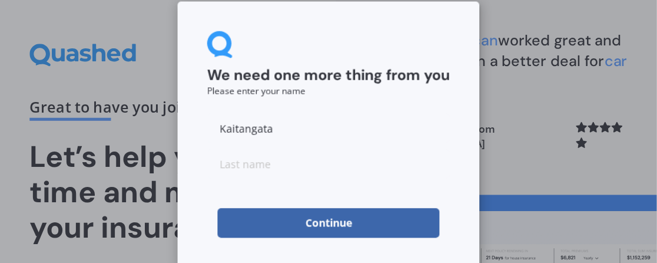
scroll to position [18, 0]
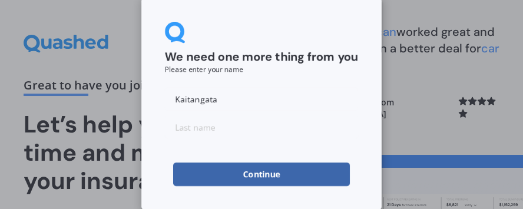
click at [243, 101] on input "Kaitangata" at bounding box center [261, 99] width 193 height 24
type input "K"
type input "[PERSON_NAME]"
click at [224, 125] on input at bounding box center [261, 127] width 193 height 24
type input "Pakau"
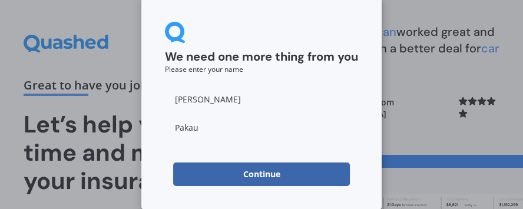
click at [249, 167] on button "Continue" at bounding box center [261, 175] width 177 height 24
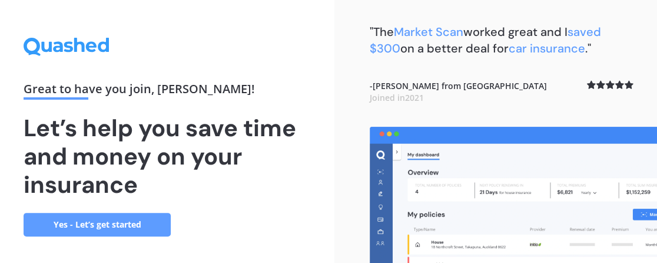
scroll to position [11, 0]
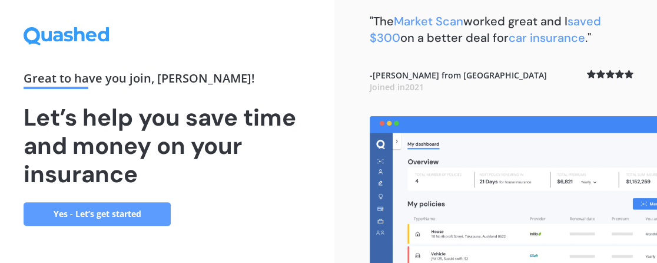
click at [109, 206] on link "Yes - Let’s get started" at bounding box center [97, 214] width 147 height 24
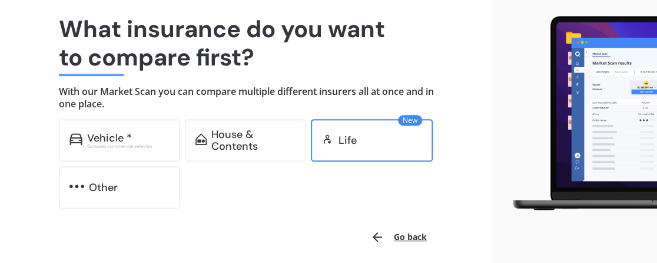
scroll to position [84, 0]
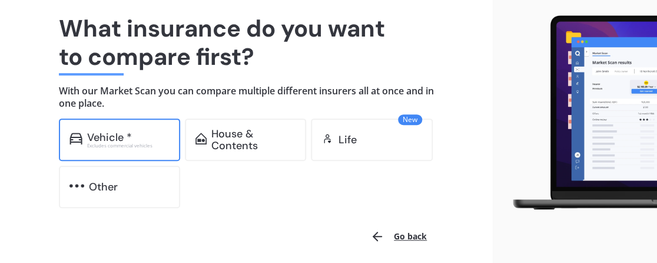
click at [105, 144] on div "Excludes commercial vehicles" at bounding box center [128, 145] width 83 height 5
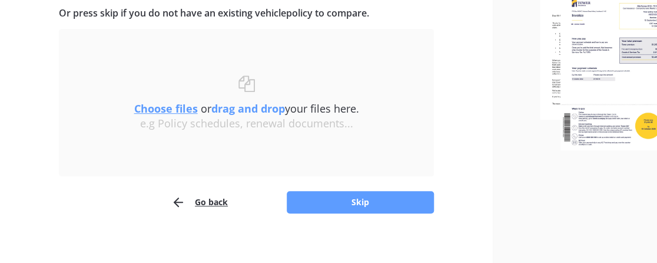
scroll to position [171, 0]
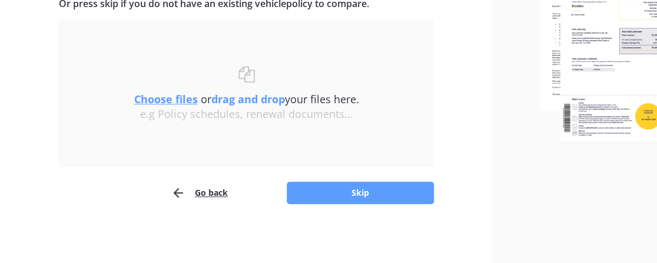
click at [182, 100] on u "Choose files" at bounding box center [166, 99] width 64 height 14
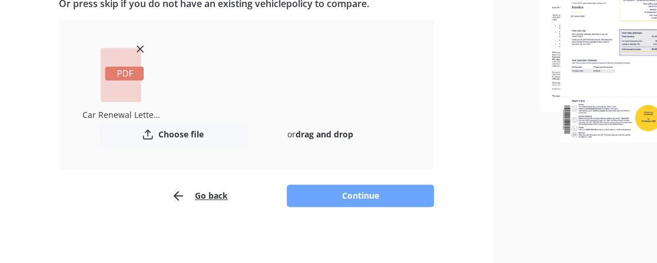
click at [342, 193] on button "Continue" at bounding box center [360, 195] width 147 height 22
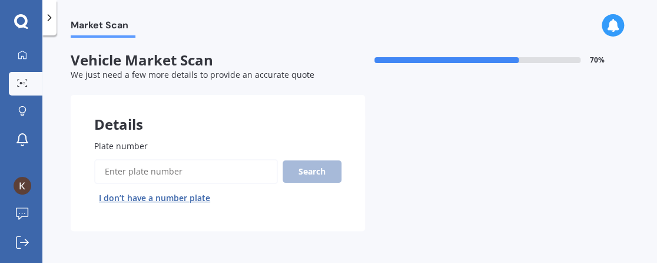
click at [137, 175] on input "Plate number" at bounding box center [186, 171] width 184 height 25
type input "gmw998"
click at [314, 171] on button "Search" at bounding box center [312, 171] width 59 height 22
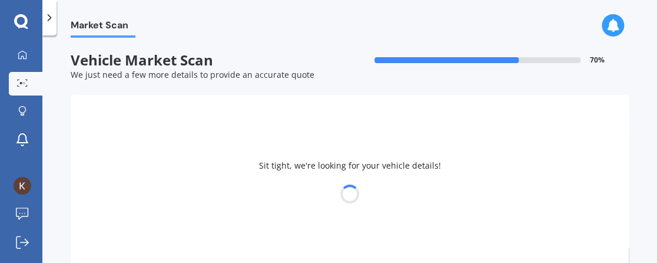
select select "TOYOTA"
select select "COROLLA"
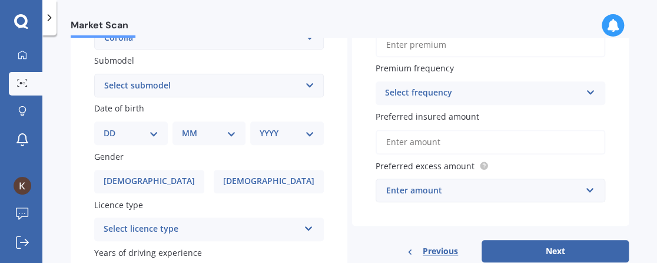
scroll to position [283, 0]
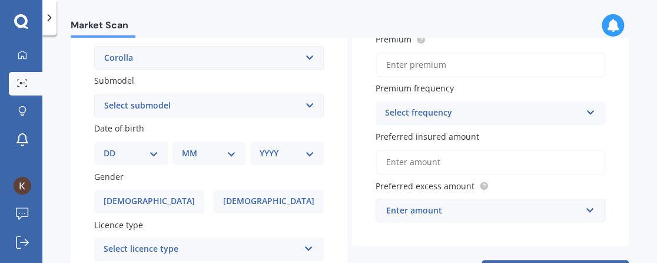
click at [523, 111] on icon at bounding box center [591, 110] width 10 height 8
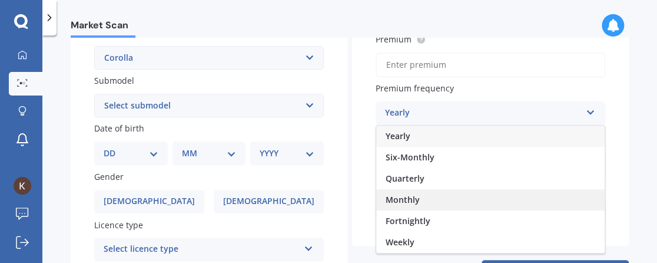
click at [411, 197] on span "Monthly" at bounding box center [403, 199] width 34 height 11
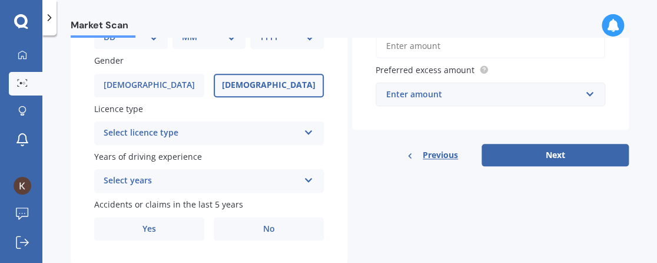
scroll to position [399, 0]
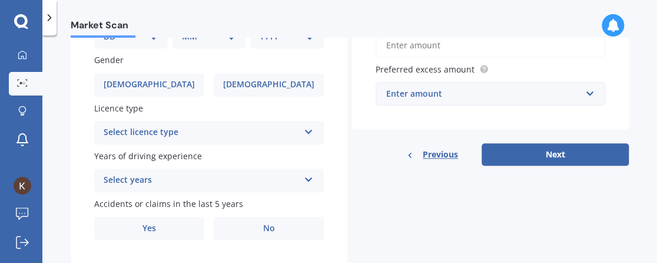
click at [306, 132] on icon at bounding box center [309, 129] width 10 height 8
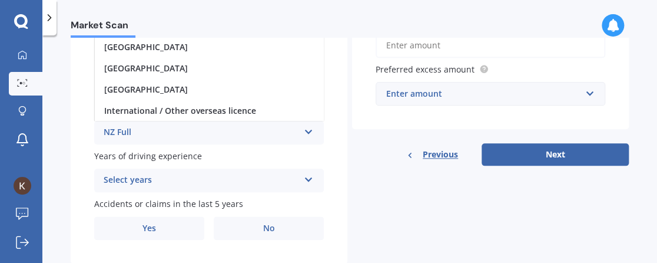
click at [306, 132] on icon at bounding box center [309, 129] width 10 height 8
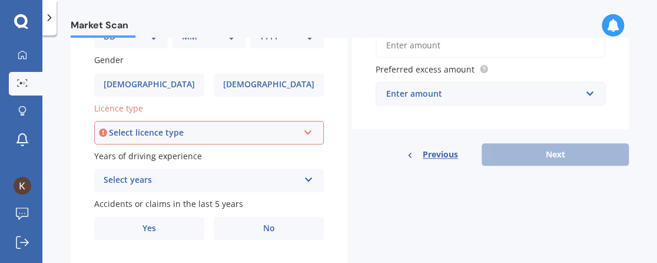
click at [306, 133] on icon at bounding box center [308, 130] width 10 height 8
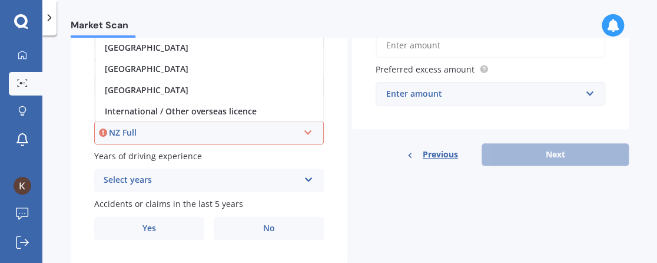
click at [222, 133] on div "NZ Full" at bounding box center [204, 132] width 190 height 13
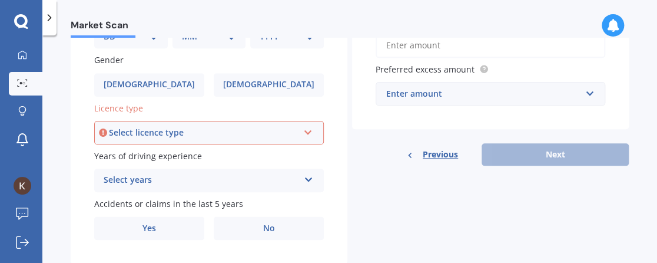
click at [311, 132] on icon at bounding box center [308, 130] width 10 height 8
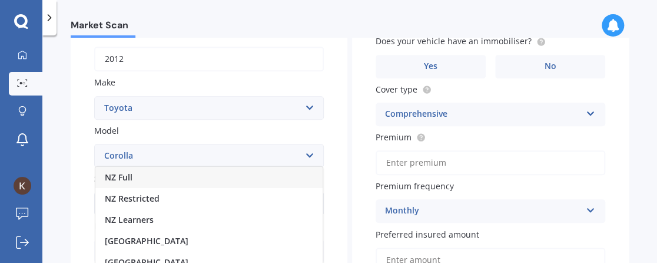
scroll to position [163, 0]
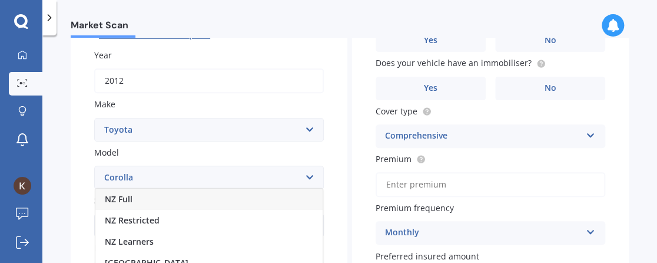
click at [120, 192] on div "NZ Full" at bounding box center [208, 199] width 227 height 21
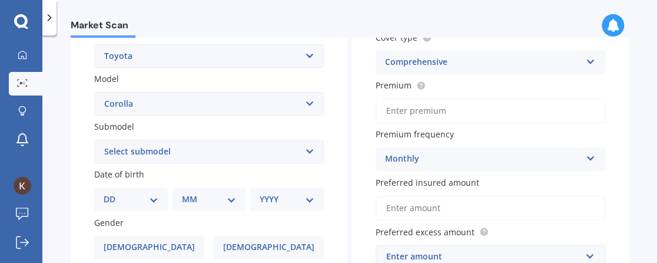
scroll to position [258, 0]
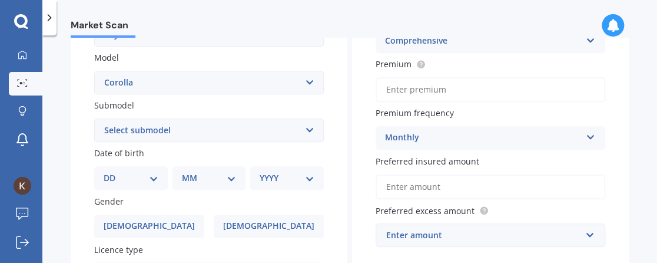
click at [309, 35] on div "Market Scan" at bounding box center [349, 19] width 615 height 38
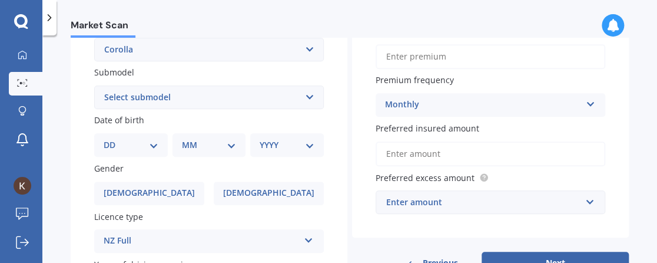
click at [160, 148] on div "DD 01 02 03 04 05 06 07 08 09 10 11 12 13 14 15 16 17 18 19 20 21 22 23 24 25 2…" at bounding box center [131, 145] width 74 height 24
select select "13"
click option "13" at bounding box center [0, 0] width 0 height 0
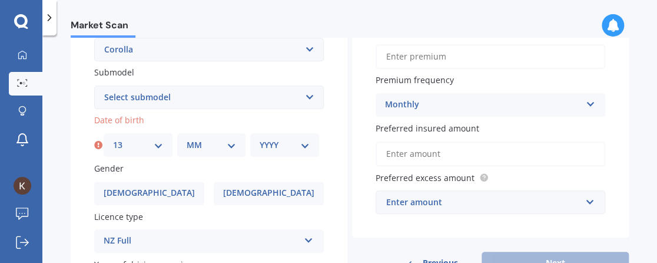
click at [187, 138] on select "MM 01 02 03 04 05 06 07 08 09 10 11 12" at bounding box center [212, 144] width 50 height 13
select select "09"
click option "09" at bounding box center [0, 0] width 0 height 0
click at [260, 138] on select "YYYY 2025 2024 2023 2022 2021 2020 2019 2018 2017 2016 2015 2014 2013 2012 2011…" at bounding box center [285, 144] width 50 height 13
select select "1971"
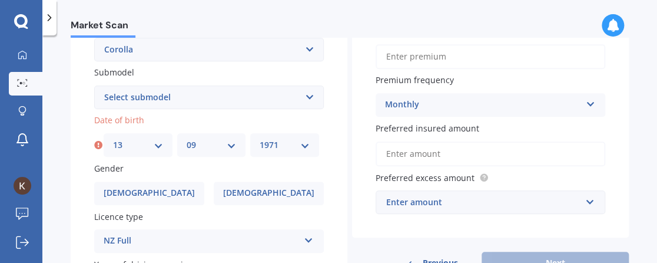
click option "1971" at bounding box center [0, 0] width 0 height 0
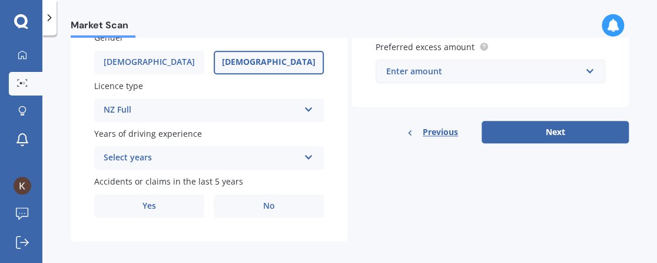
scroll to position [432, 0]
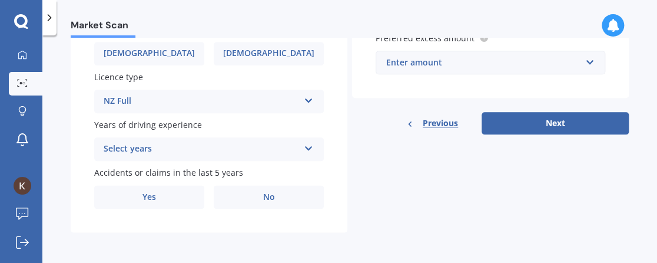
click at [312, 150] on icon at bounding box center [309, 146] width 10 height 8
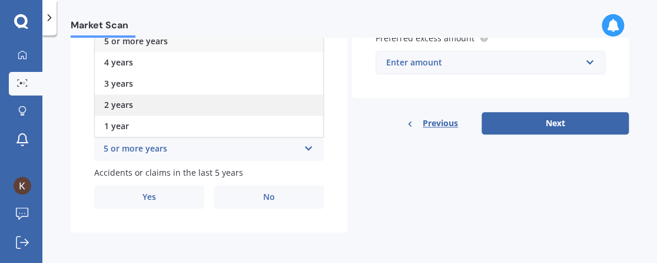
scroll to position [411, 0]
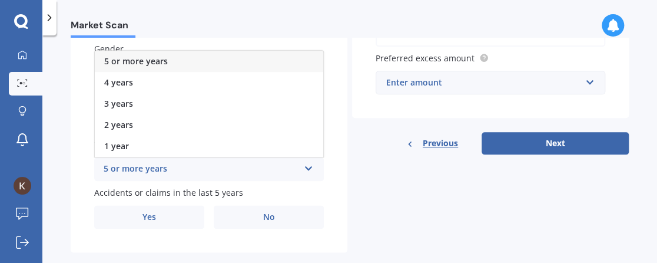
click at [171, 60] on div "5 or more years" at bounding box center [209, 61] width 229 height 21
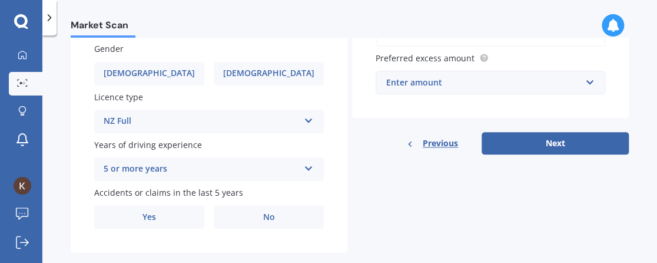
scroll to position [432, 0]
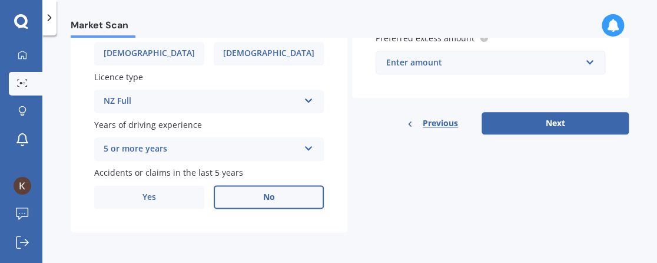
click at [259, 202] on label "No" at bounding box center [269, 197] width 110 height 24
click at [0, 0] on input "No" at bounding box center [0, 0] width 0 height 0
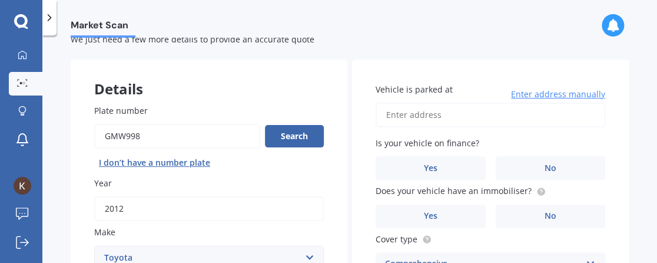
scroll to position [34, 0]
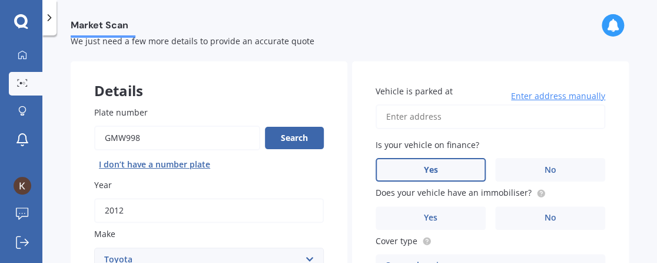
click at [439, 171] on label "Yes" at bounding box center [431, 170] width 110 height 24
click at [0, 0] on input "Yes" at bounding box center [0, 0] width 0 height 0
click at [523, 94] on span "Enter address manually" at bounding box center [558, 96] width 94 height 12
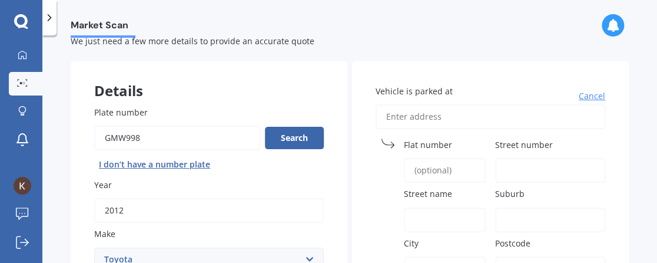
click at [513, 173] on input "Street number" at bounding box center [550, 170] width 110 height 25
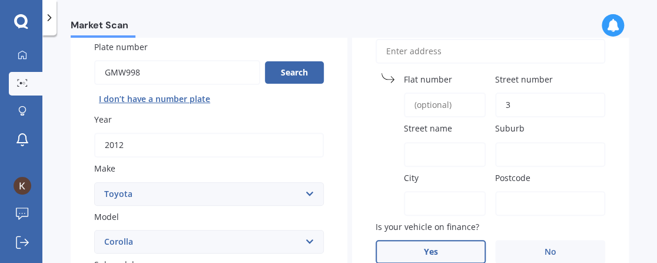
scroll to position [100, 0]
type input "3"
click at [439, 151] on input "Street name" at bounding box center [445, 153] width 82 height 25
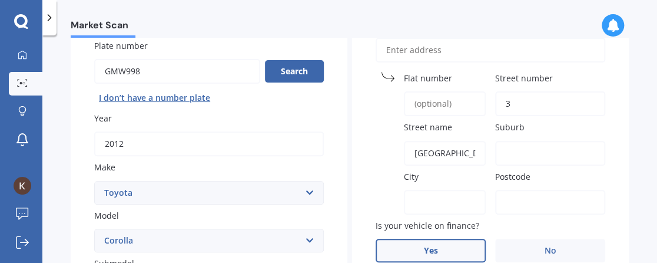
type input "[GEOGRAPHIC_DATA]"
click at [523, 146] on input "Suburb" at bounding box center [550, 153] width 110 height 25
click at [447, 180] on label "City" at bounding box center [442, 176] width 77 height 12
click at [447, 190] on input "City" at bounding box center [445, 202] width 82 height 25
click at [439, 172] on label "City" at bounding box center [442, 176] width 77 height 12
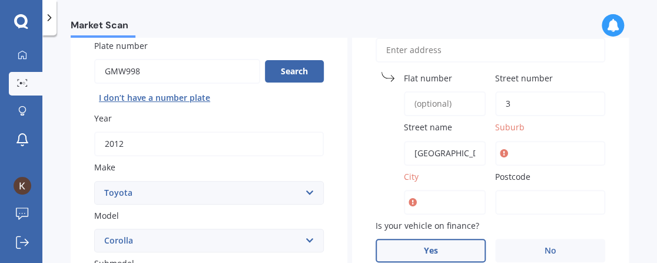
click at [439, 190] on input "City" at bounding box center [445, 202] width 82 height 25
type input "Carterton"
click at [521, 151] on input "Suburb" at bounding box center [550, 153] width 110 height 25
type input "carterton"
click at [513, 196] on input "Postcode" at bounding box center [550, 202] width 110 height 25
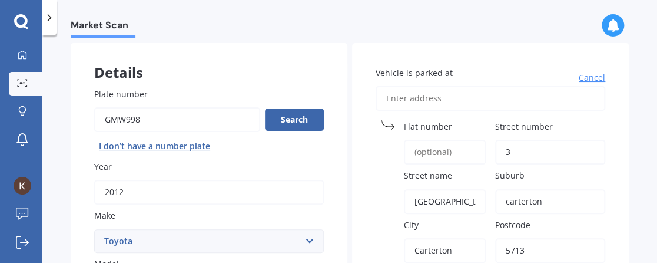
scroll to position [52, 0]
type input "5713"
click at [438, 97] on input "Vehicle is parked at" at bounding box center [491, 98] width 230 height 25
type input "3"
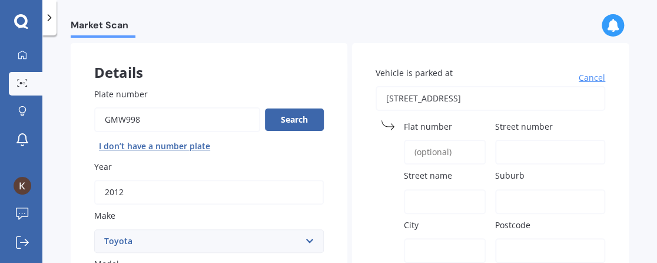
type input "[STREET_ADDRESS]"
type input "3"
type input "[GEOGRAPHIC_DATA]"
type input "Carterton"
type input "[GEOGRAPHIC_DATA]"
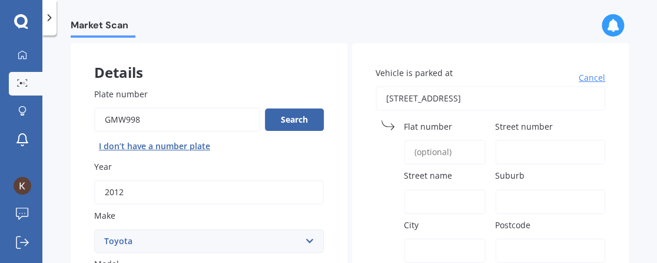
type input "5713"
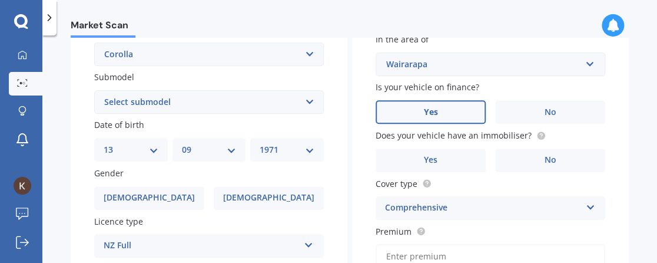
scroll to position [314, 0]
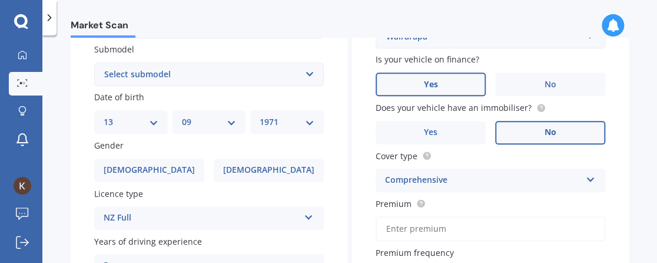
click at [523, 126] on label "No" at bounding box center [550, 133] width 110 height 24
click at [0, 0] on input "No" at bounding box center [0, 0] width 0 height 0
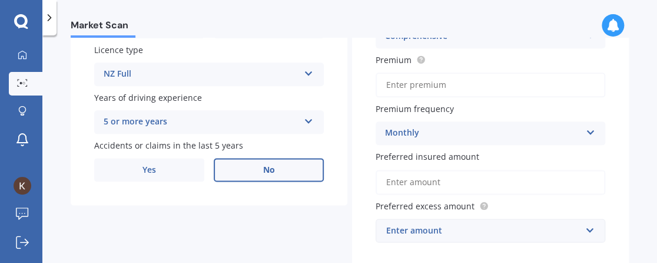
scroll to position [458, 0]
click at [503, 180] on input "Preferred insured amount" at bounding box center [491, 181] width 230 height 25
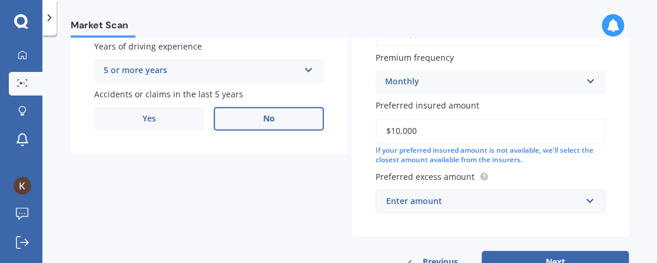
scroll to position [522, 0]
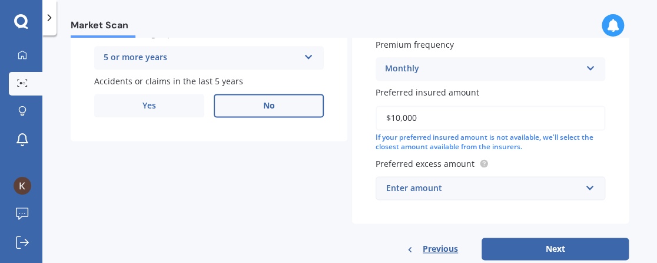
type input "$10,000"
click at [523, 194] on input "text" at bounding box center [486, 188] width 219 height 22
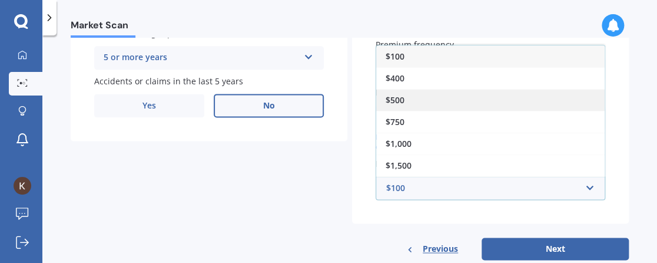
click at [421, 95] on div "$500" at bounding box center [490, 100] width 229 height 22
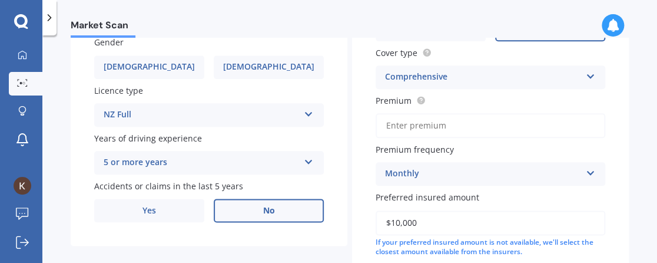
scroll to position [417, 0]
click at [491, 122] on input "Premium" at bounding box center [491, 125] width 230 height 25
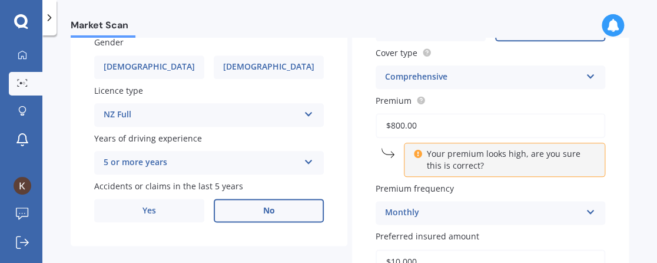
click at [464, 124] on input "$800.00" at bounding box center [491, 125] width 230 height 25
type input "$800.00"
click at [443, 158] on p "Your premium looks high, are you sure this is correct?" at bounding box center [509, 160] width 164 height 24
click at [523, 162] on div "Market Scan Vehicle Market Scan 70 % We just need a few more details to provide…" at bounding box center [349, 151] width 615 height 227
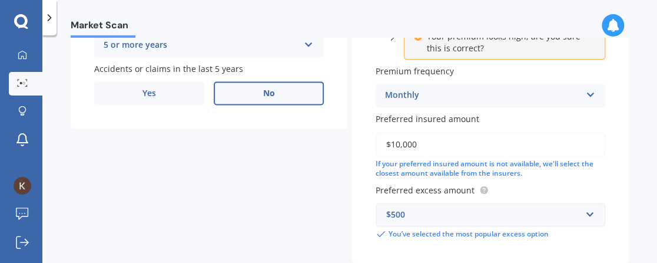
scroll to position [536, 0]
click at [523, 100] on div "Monthly Yearly Six-Monthly Quarterly Monthly Fortnightly Weekly" at bounding box center [491, 94] width 230 height 24
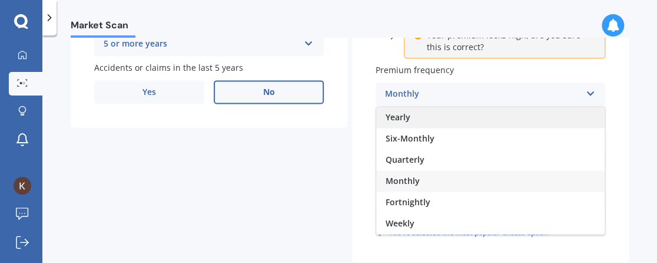
click at [448, 118] on div "Yearly" at bounding box center [490, 117] width 229 height 21
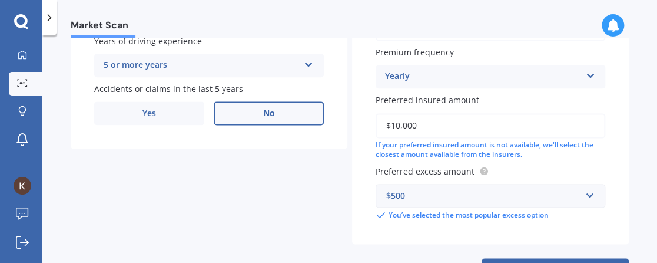
scroll to position [562, 0]
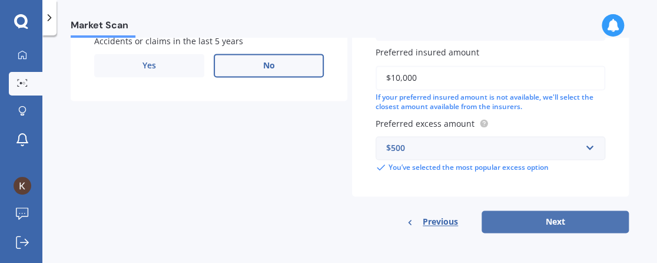
click at [508, 209] on button "Next" at bounding box center [555, 221] width 147 height 22
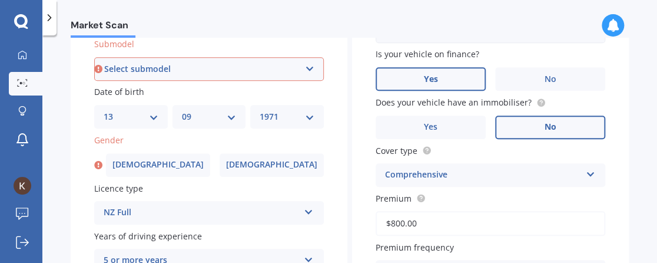
scroll to position [319, 0]
select select "(ALL OTHER)"
click option "(All other)" at bounding box center [0, 0] width 0 height 0
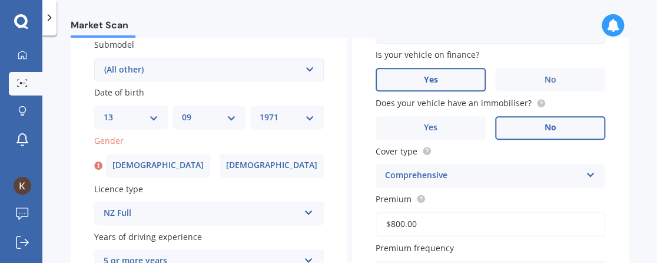
scroll to position [359, 0]
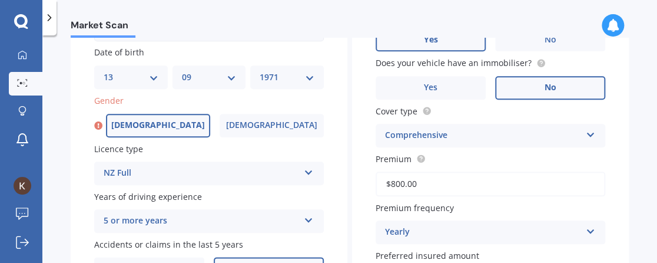
click at [120, 128] on label "[DEMOGRAPHIC_DATA]" at bounding box center [158, 126] width 104 height 24
click at [0, 0] on input "[DEMOGRAPHIC_DATA]" at bounding box center [0, 0] width 0 height 0
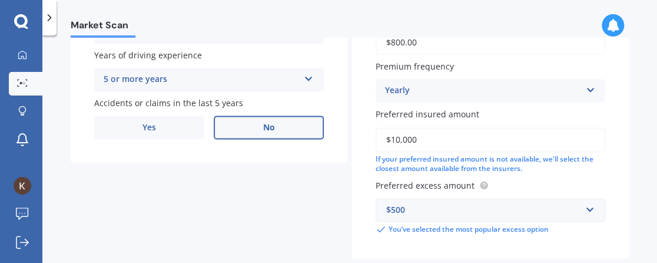
scroll to position [562, 0]
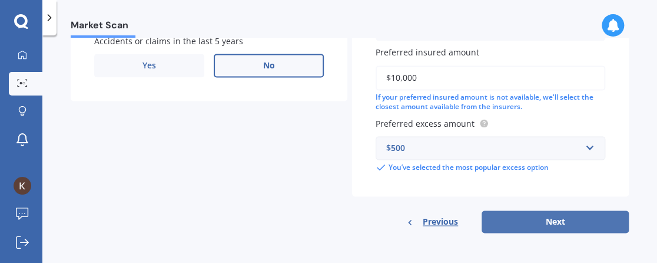
click at [510, 209] on button "Next" at bounding box center [555, 221] width 147 height 22
select select "13"
select select "09"
select select "1971"
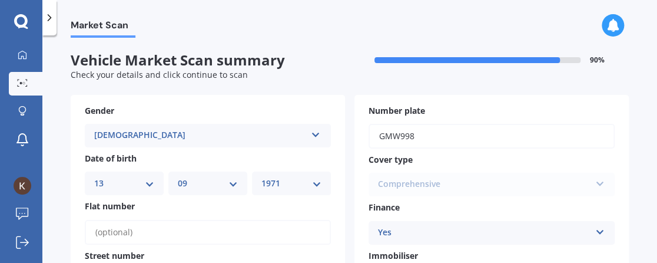
scroll to position [16, 0]
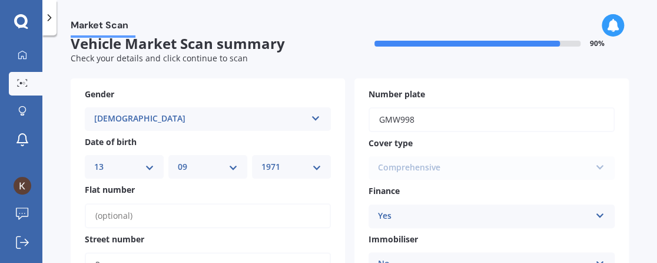
click at [523, 171] on div "Comprehensive Comprehensive Third Party, Fire & Theft Third Party" at bounding box center [492, 168] width 246 height 24
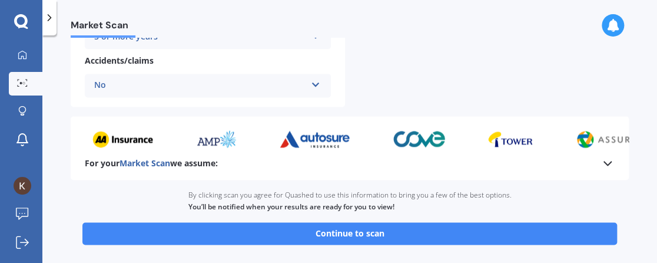
scroll to position [541, 0]
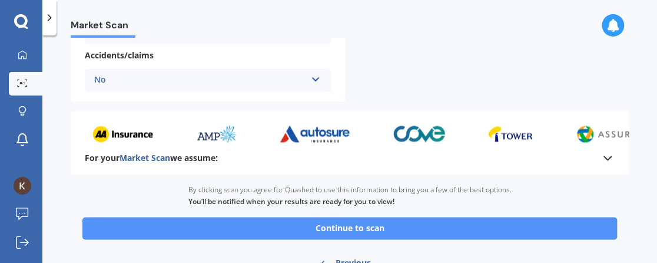
click at [412, 209] on button "Continue to scan" at bounding box center [349, 228] width 535 height 22
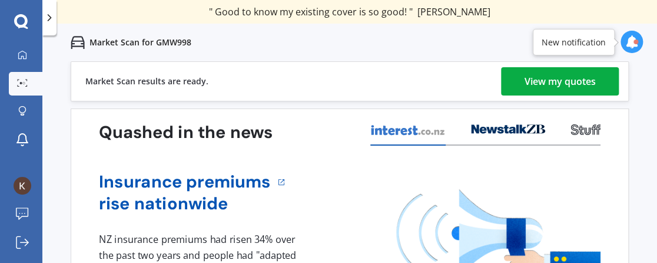
click at [523, 90] on div "View my quotes" at bounding box center [560, 81] width 71 height 28
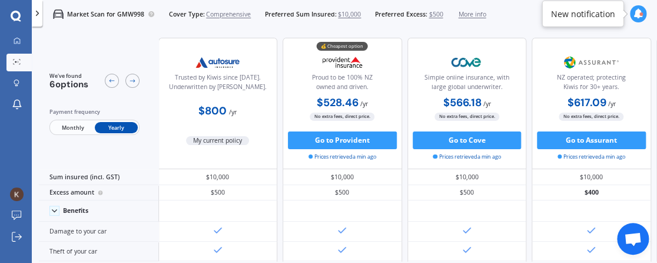
click at [73, 127] on span "Monthly" at bounding box center [72, 128] width 43 height 12
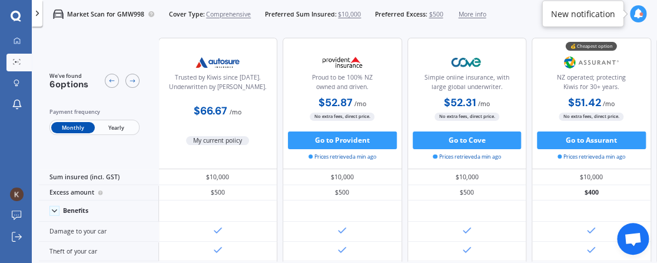
click at [523, 14] on icon at bounding box center [639, 14] width 10 height 10
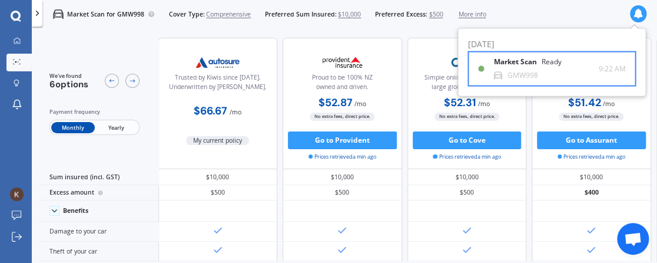
click at [523, 64] on b "Market Scan" at bounding box center [518, 62] width 48 height 8
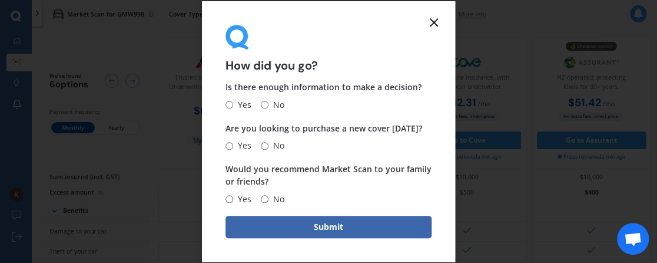
click at [235, 105] on span "Yes" at bounding box center [242, 105] width 18 height 14
click at [233, 105] on input "Yes" at bounding box center [230, 105] width 8 height 8
radio input "true"
click at [232, 199] on input "Yes" at bounding box center [230, 199] width 8 height 8
radio input "true"
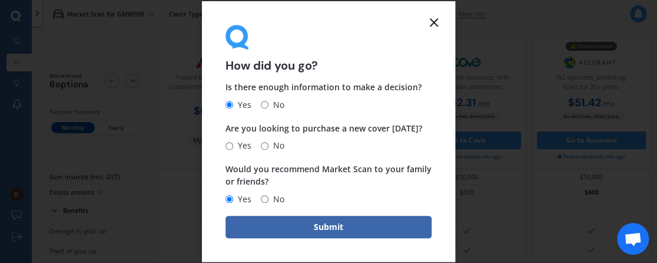
click at [233, 146] on input "Yes" at bounding box center [230, 146] width 8 height 8
radio input "true"
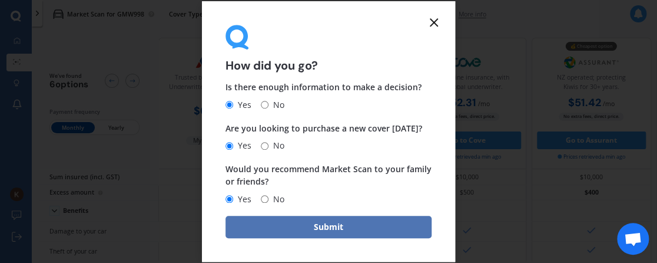
click at [315, 209] on button "Submit" at bounding box center [329, 227] width 206 height 22
